Goal: Transaction & Acquisition: Purchase product/service

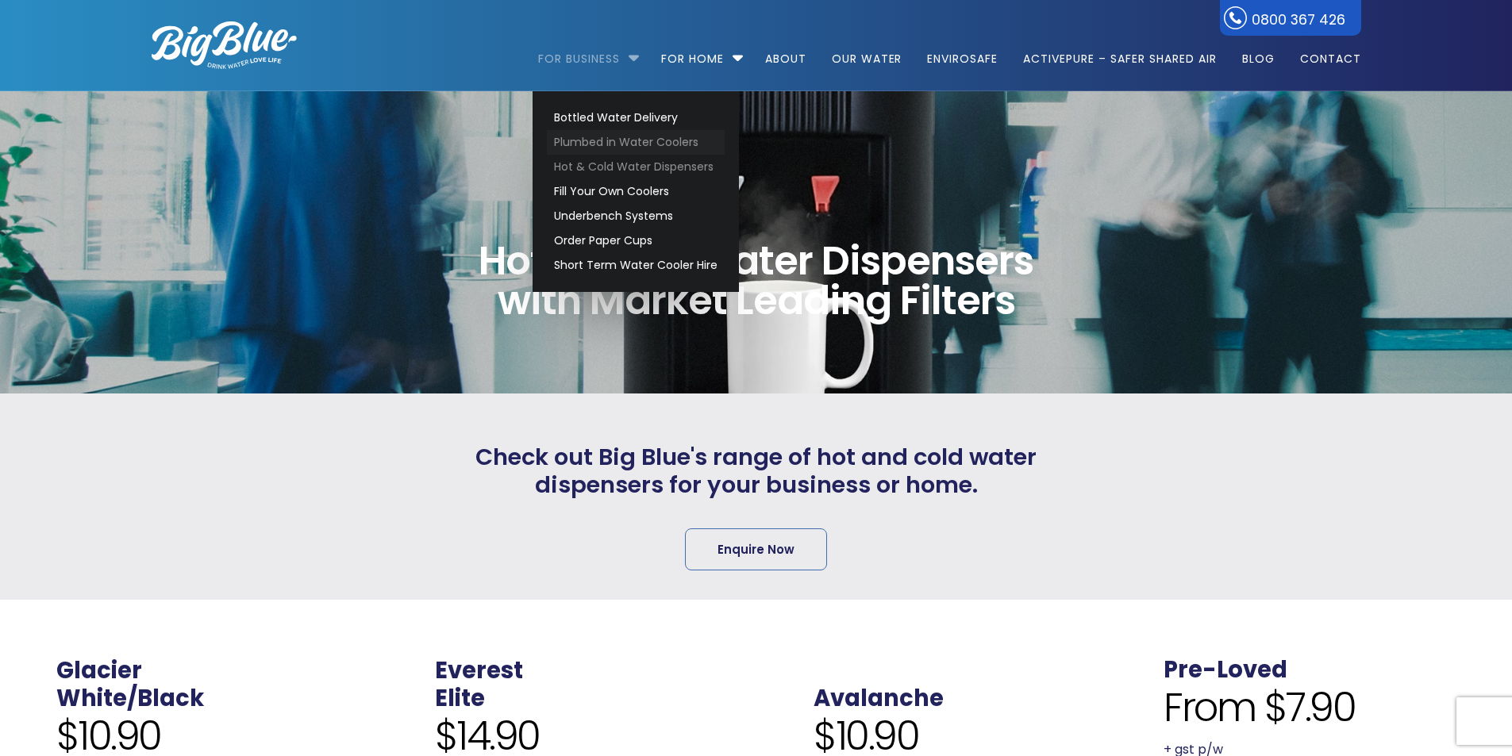
click at [597, 144] on link "Plumbed in Water Coolers" at bounding box center [636, 142] width 178 height 25
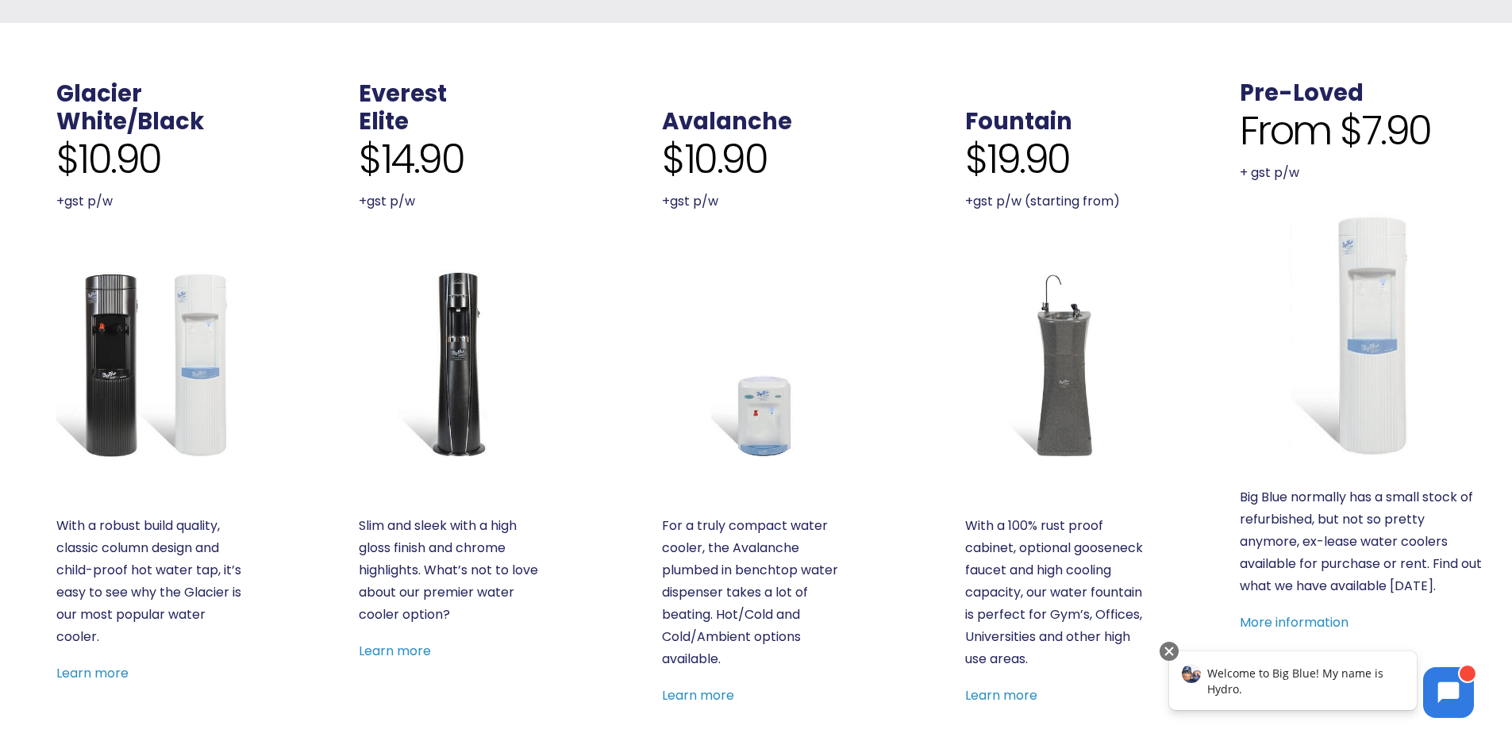
click at [1377, 399] on img at bounding box center [1362, 335] width 245 height 245
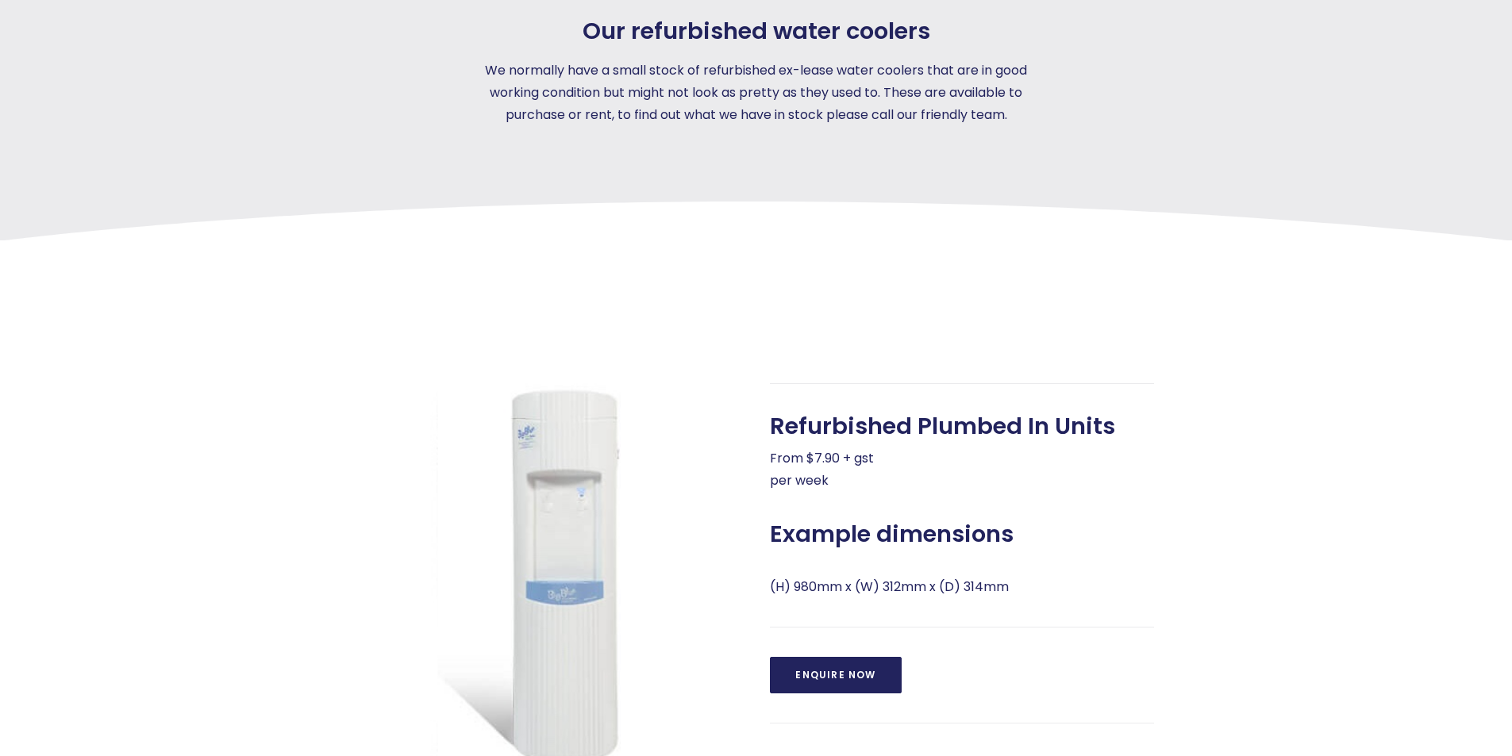
scroll to position [397, 0]
